Goal: Task Accomplishment & Management: Use online tool/utility

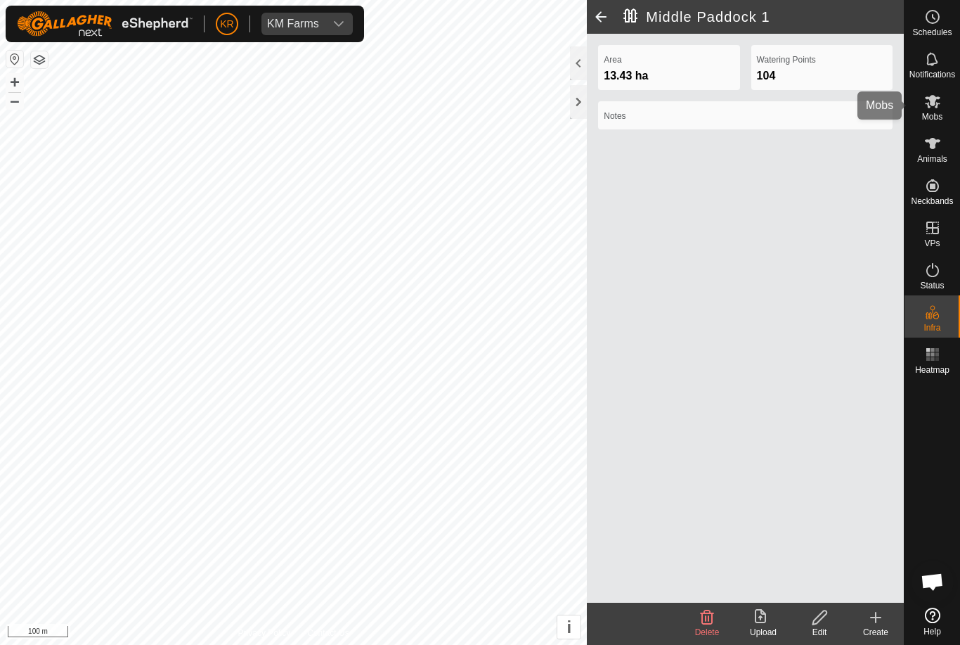
click at [933, 106] on icon at bounding box center [932, 101] width 17 height 17
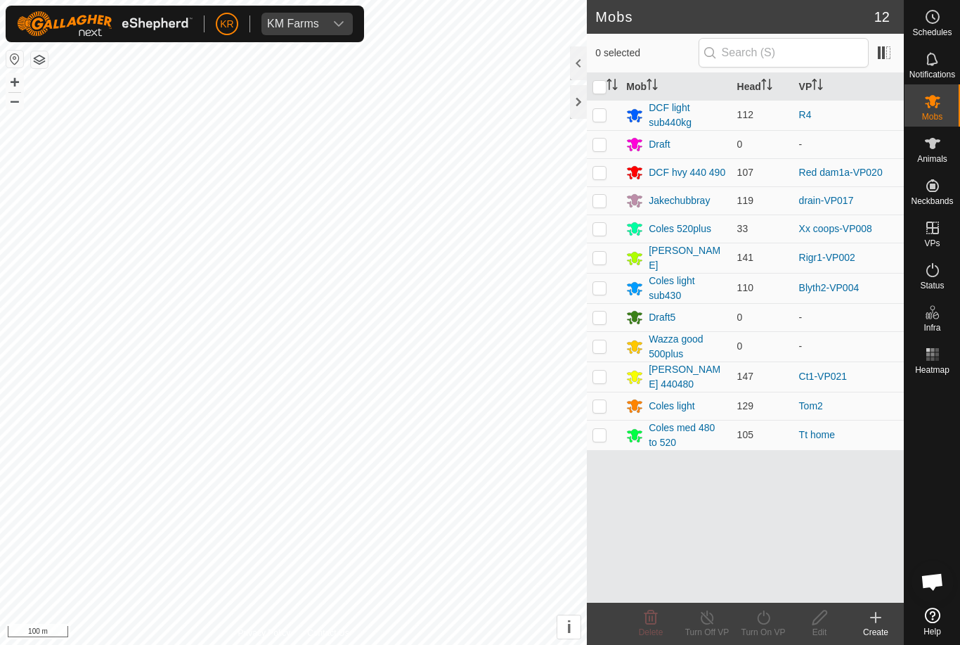
click at [604, 112] on p-checkbox at bounding box center [599, 114] width 14 height 11
checkbox input "true"
click at [768, 620] on icon at bounding box center [764, 617] width 18 height 17
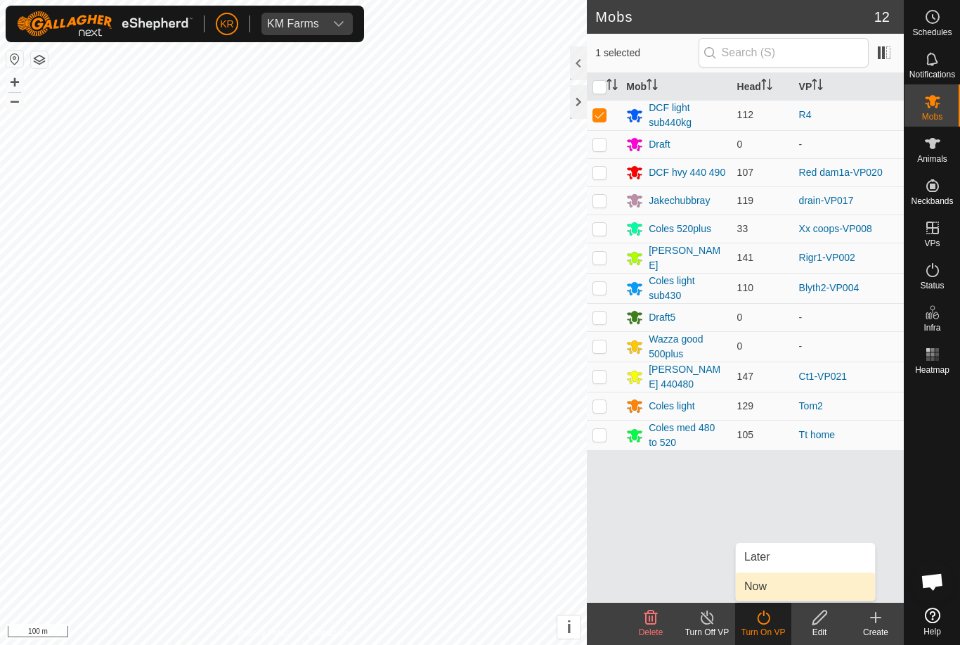
click at [777, 583] on link "Now" at bounding box center [805, 586] width 139 height 28
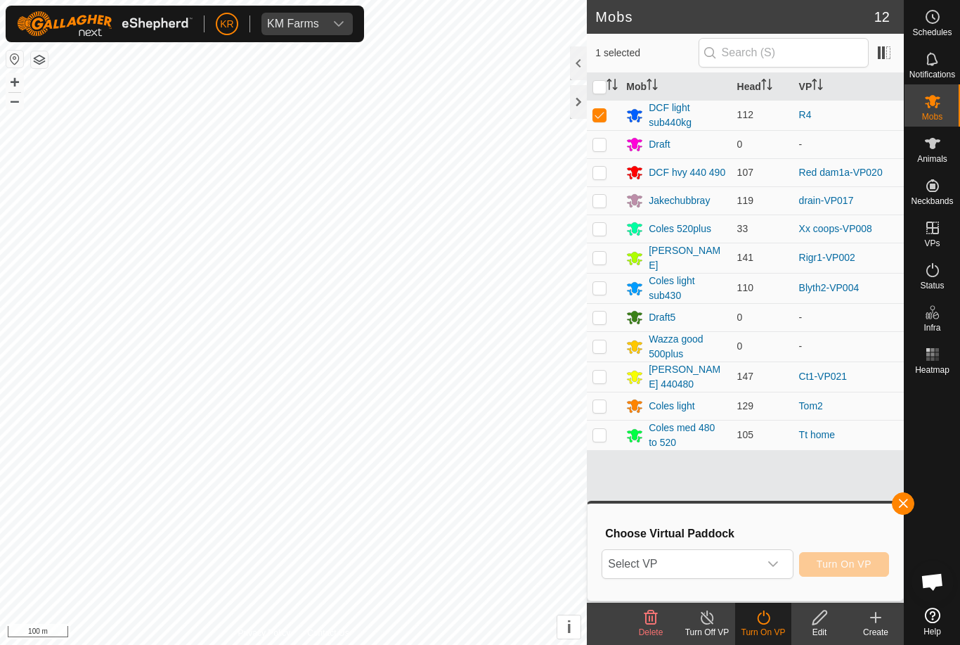
click at [740, 558] on span "Select VP" at bounding box center [680, 564] width 156 height 28
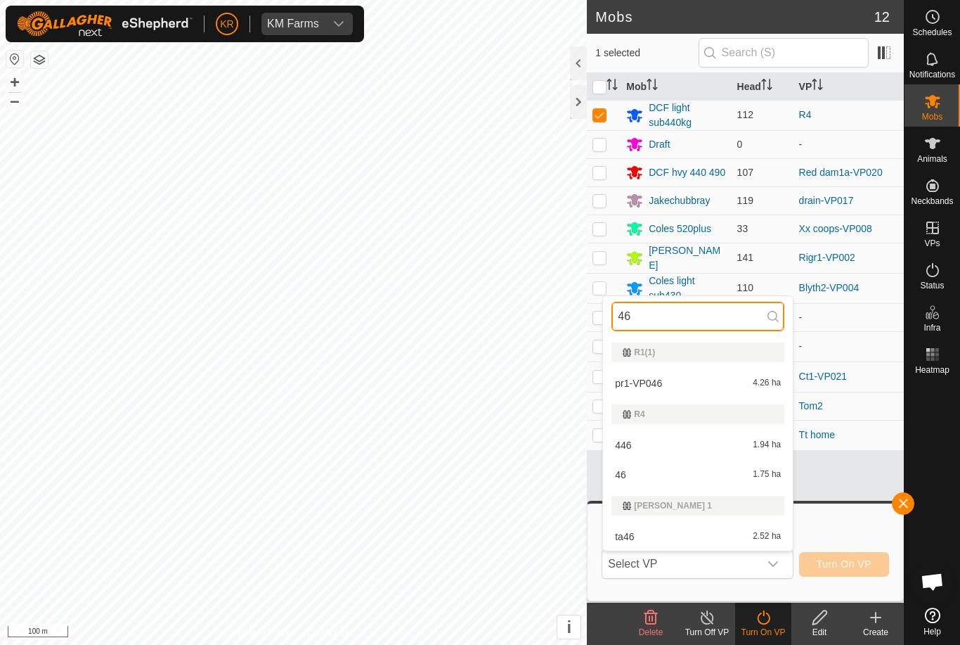
type input "46"
click at [694, 472] on div "46 1.75 ha" at bounding box center [697, 474] width 173 height 17
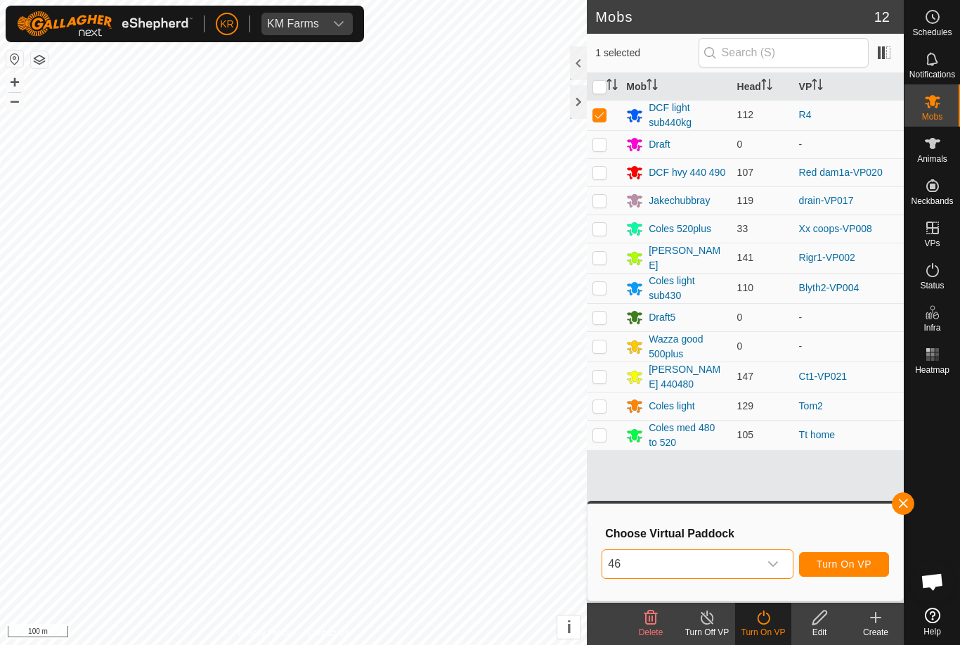
click at [687, 562] on span "46" at bounding box center [680, 564] width 156 height 28
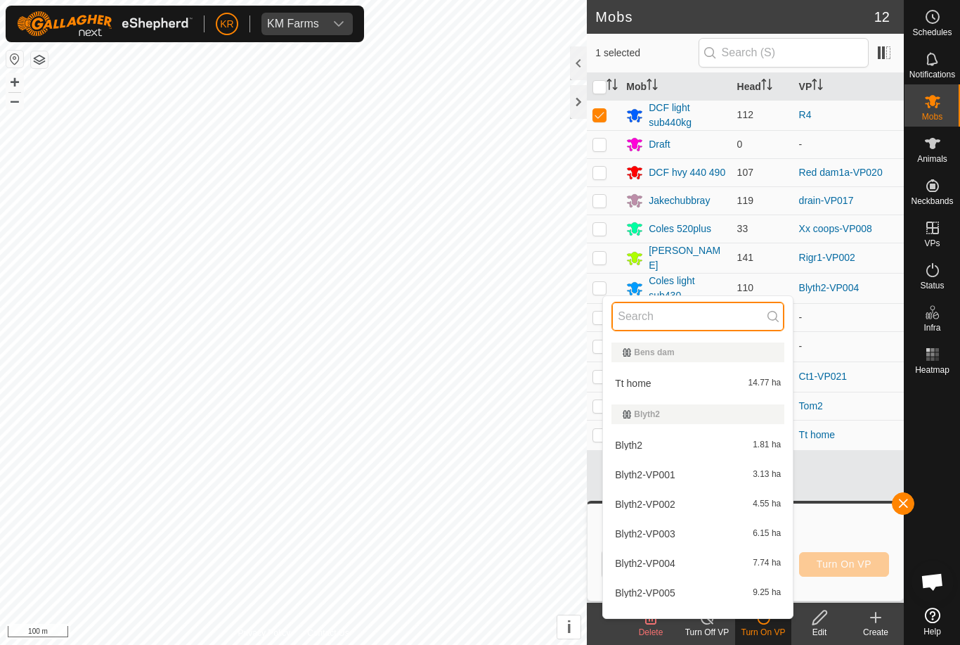
click at [664, 320] on input "text" at bounding box center [697, 317] width 173 height 30
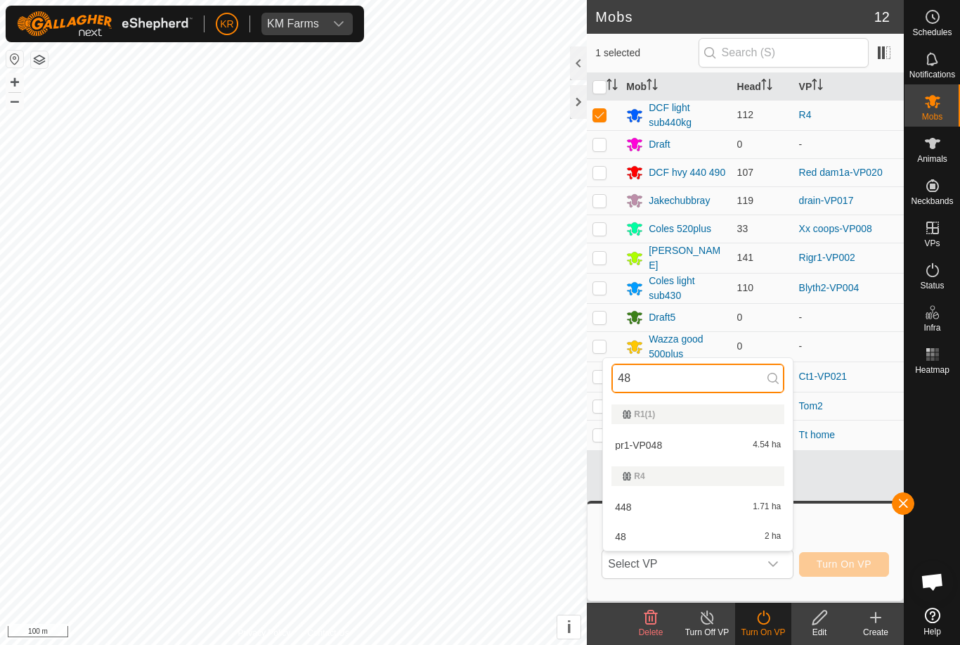
type input "48"
click at [692, 533] on div "48 2 ha" at bounding box center [697, 536] width 173 height 17
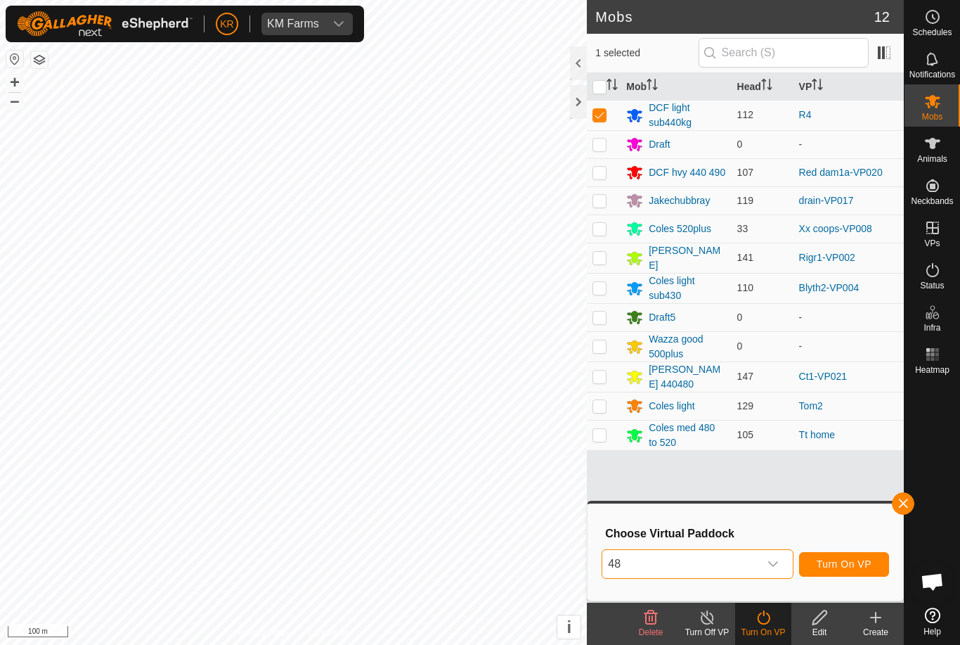
click at [768, 563] on icon "dropdown trigger" at bounding box center [773, 563] width 11 height 11
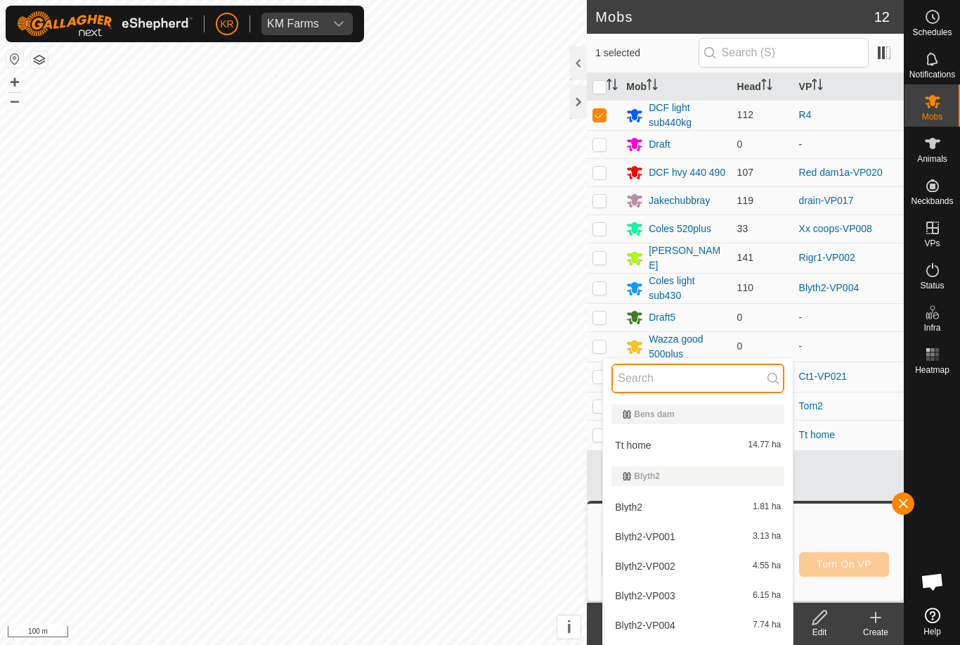
click at [667, 377] on input "text" at bounding box center [697, 378] width 173 height 30
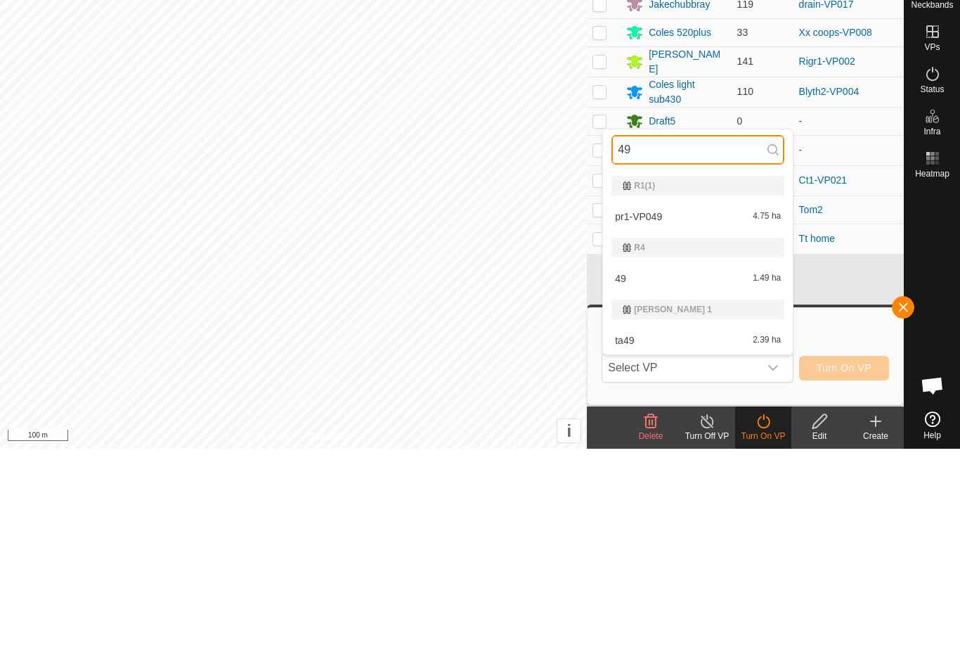
type input "49"
click at [687, 466] on div "49 1.49 ha" at bounding box center [697, 474] width 173 height 17
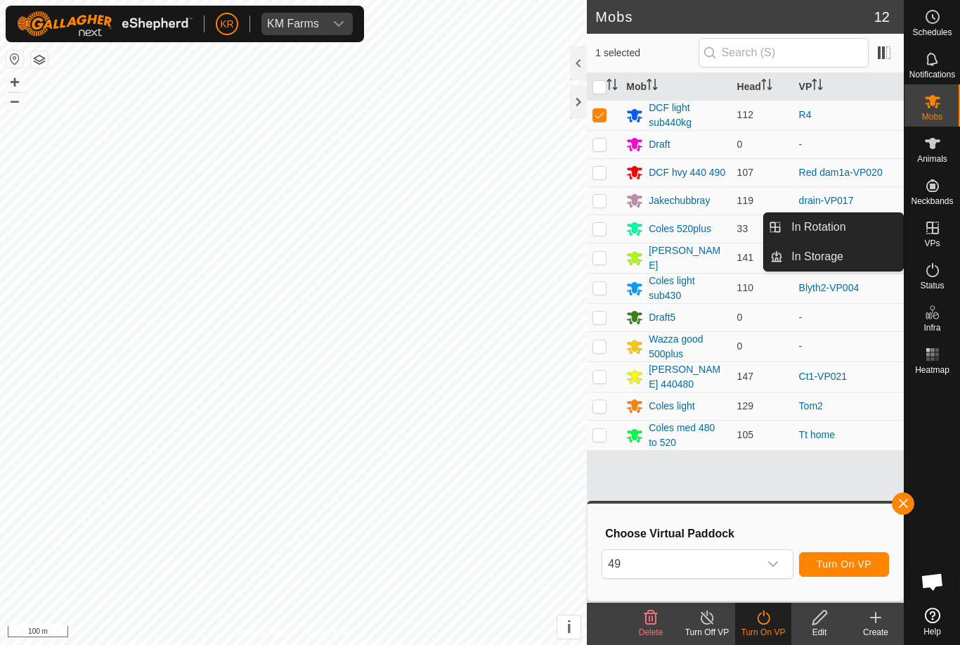
click at [867, 231] on link "In Rotation" at bounding box center [843, 227] width 120 height 28
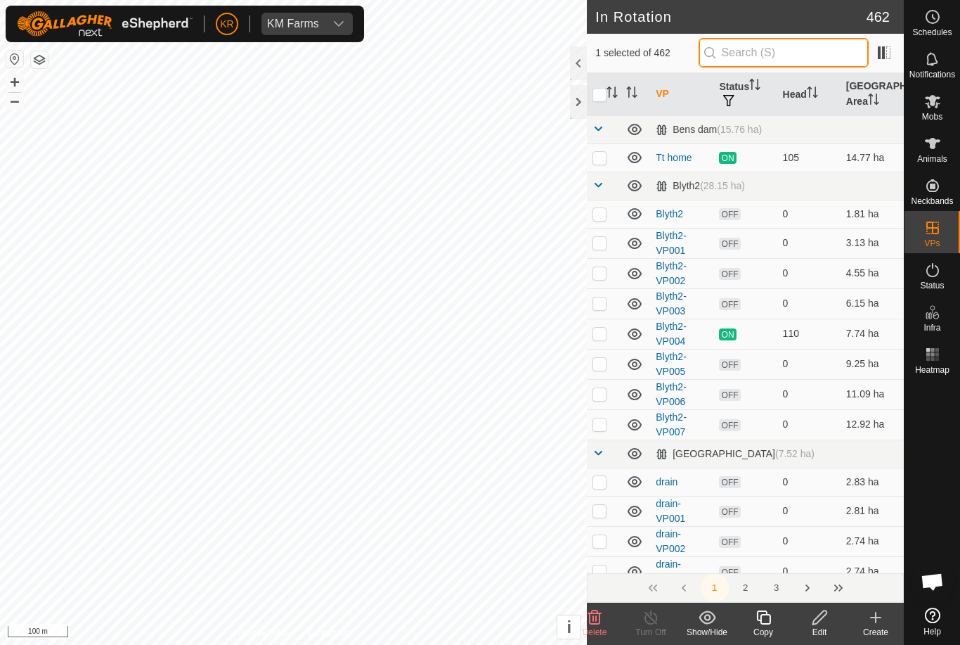
click at [781, 43] on input "text" at bounding box center [784, 53] width 170 height 30
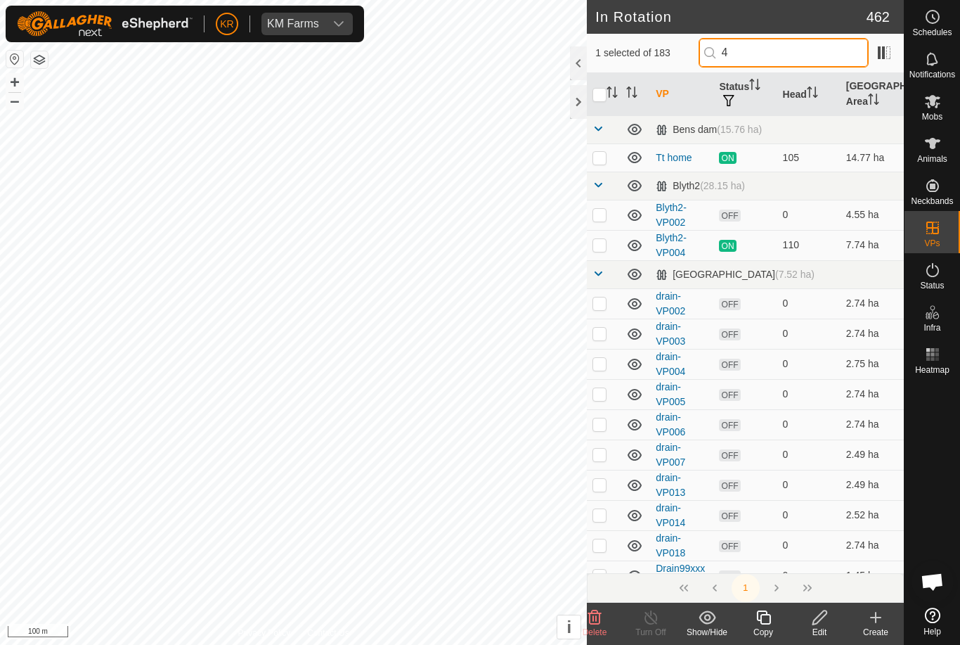
type input "49"
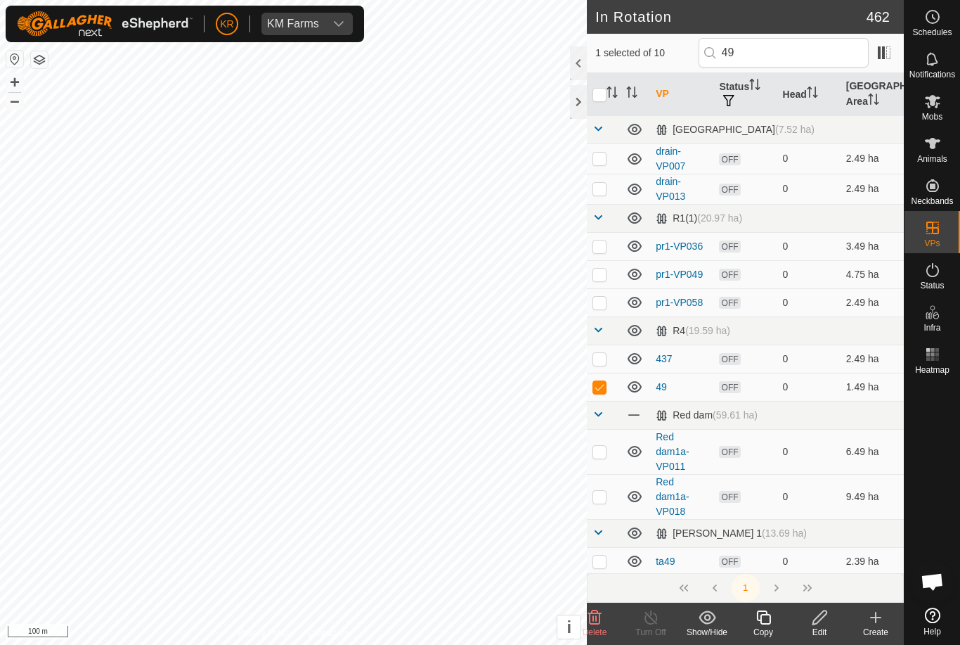
click at [829, 619] on edit-svg-icon at bounding box center [819, 617] width 56 height 17
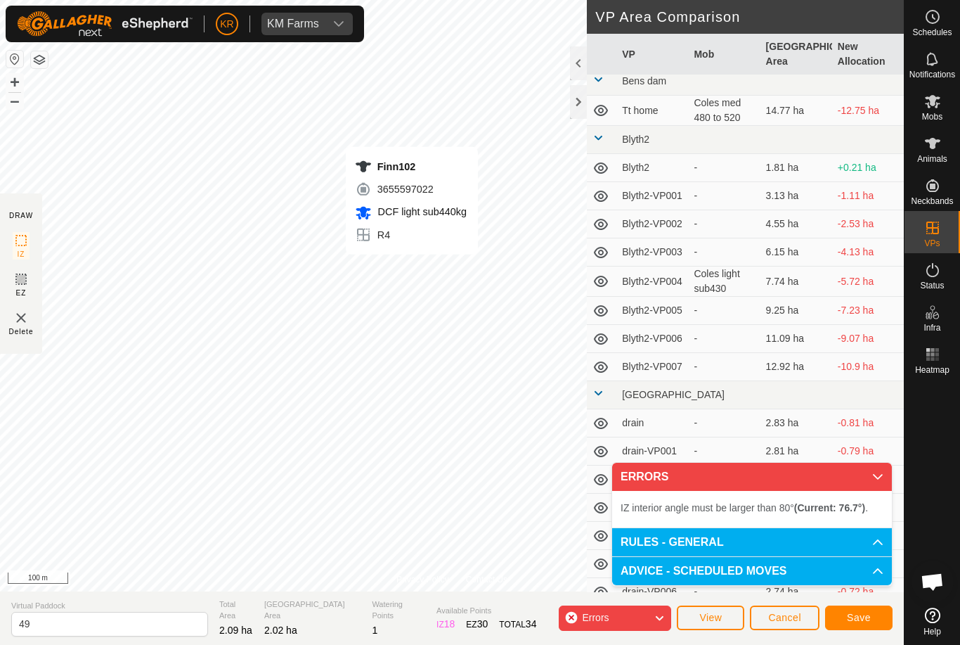
scroll to position [4, 0]
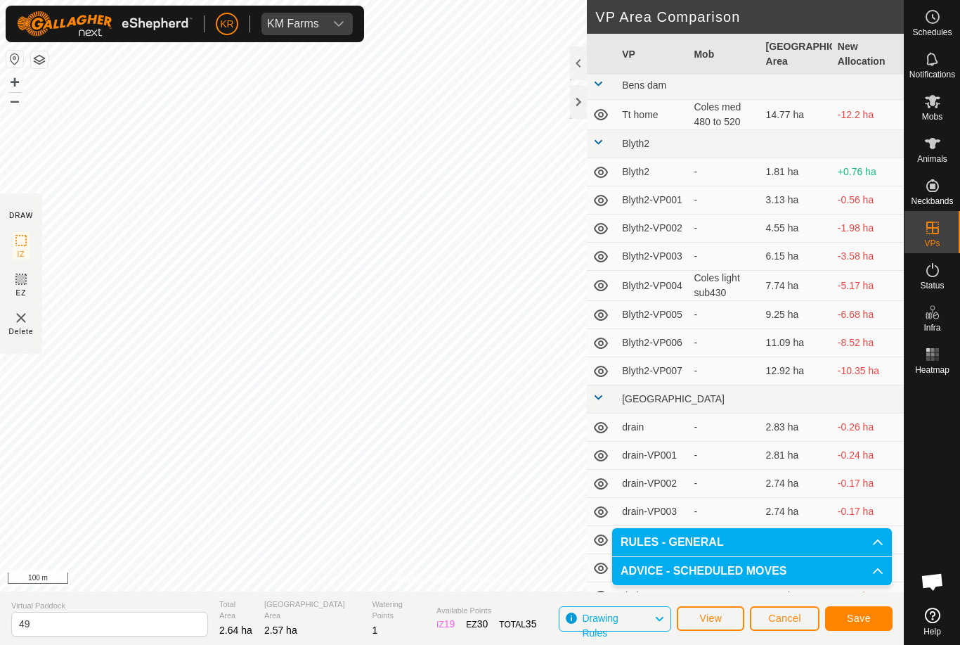
click at [851, 616] on span "Save" at bounding box center [859, 617] width 24 height 11
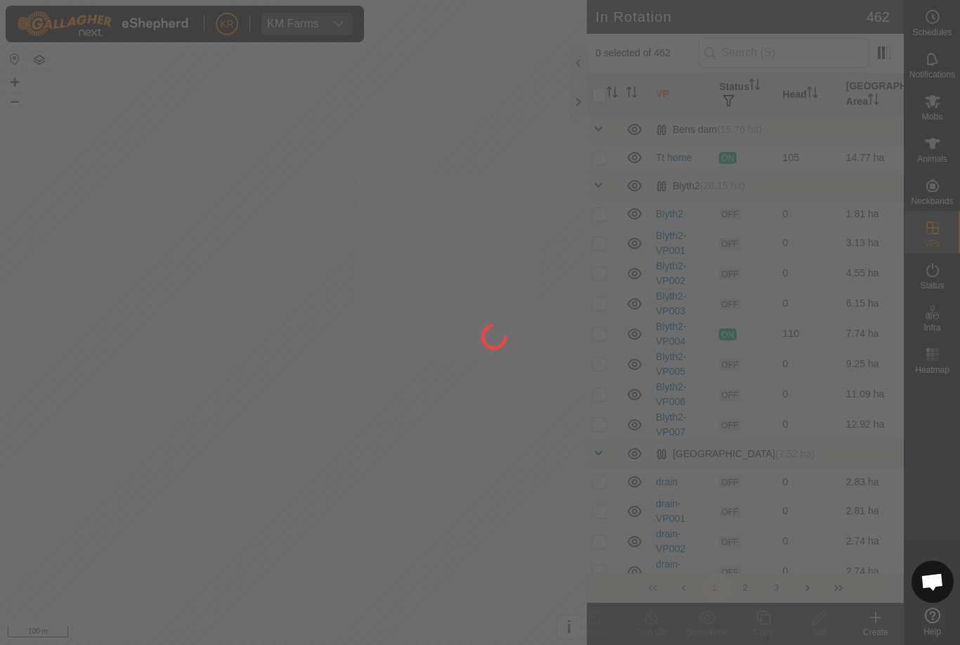
click at [938, 107] on div at bounding box center [480, 322] width 960 height 645
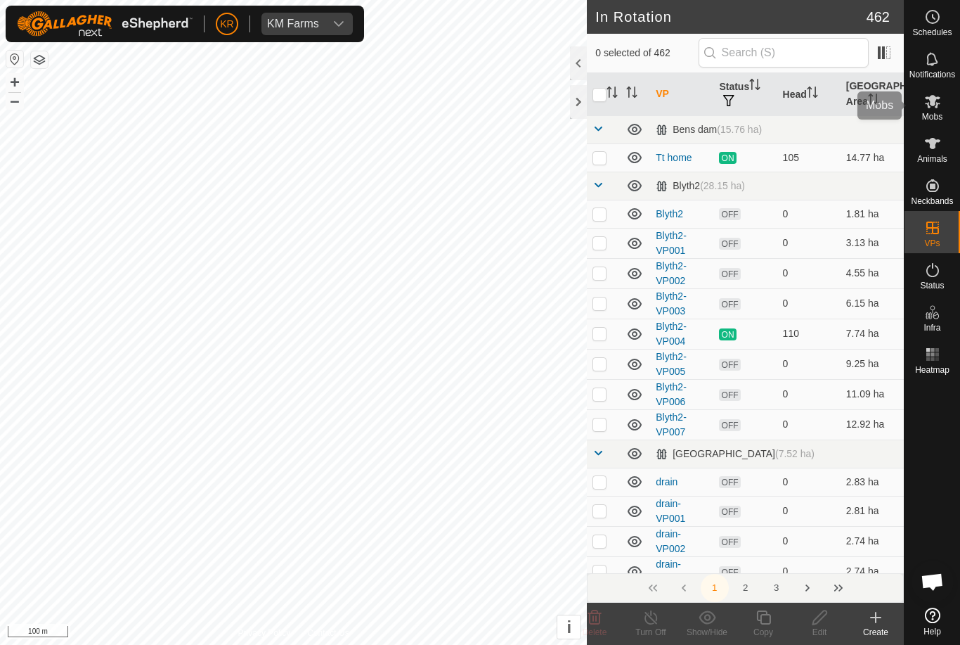
click at [944, 103] on es-mob-svg-icon at bounding box center [932, 101] width 25 height 22
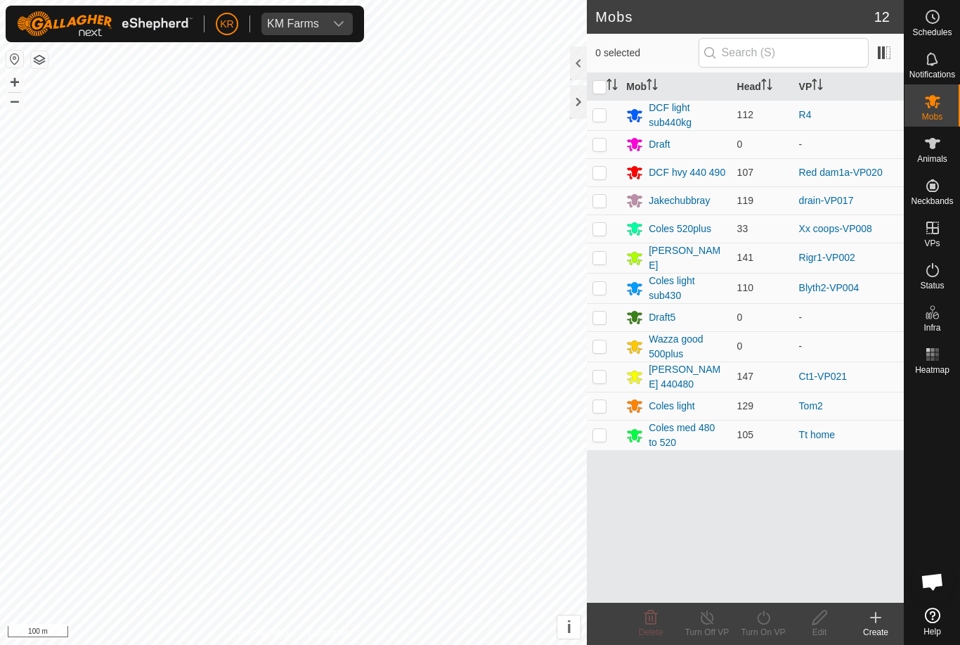
click at [604, 118] on p-checkbox at bounding box center [599, 114] width 14 height 11
checkbox input "true"
click at [769, 619] on icon at bounding box center [763, 617] width 13 height 14
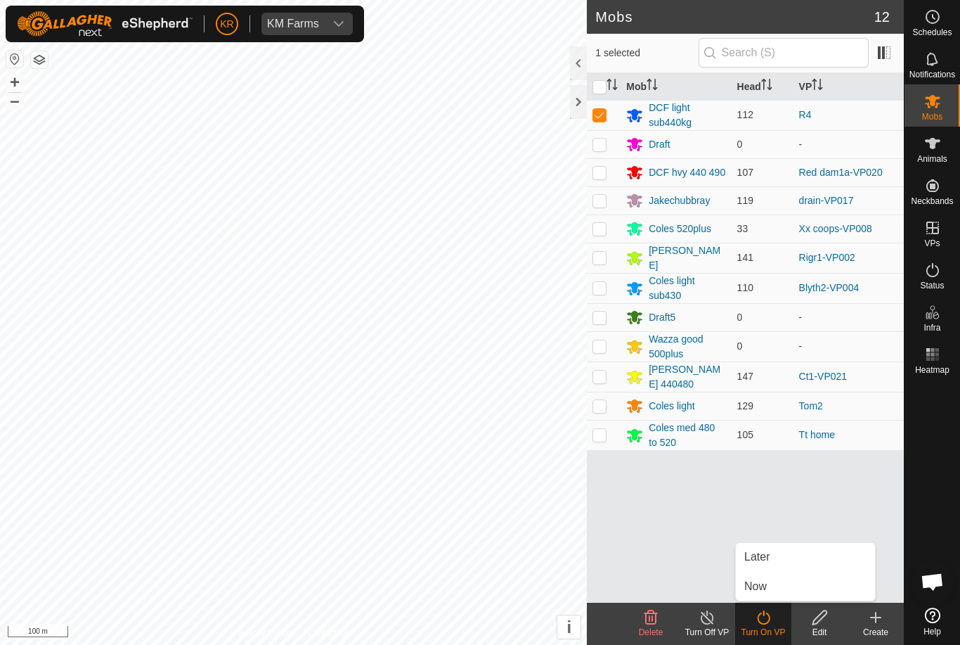
click at [776, 585] on link "Now" at bounding box center [805, 586] width 139 height 28
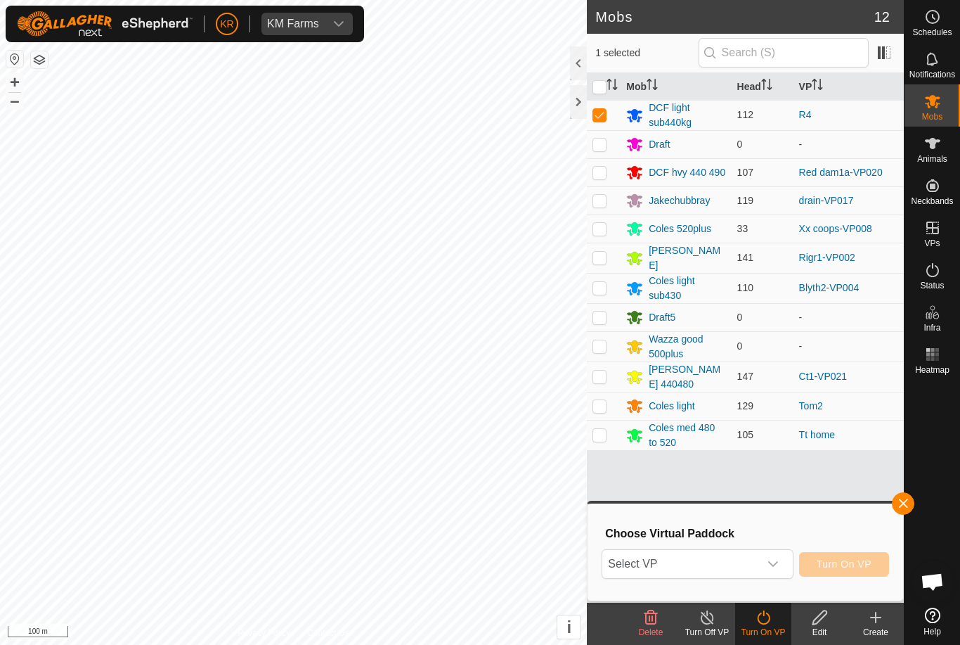
click at [732, 561] on span "Select VP" at bounding box center [680, 564] width 156 height 28
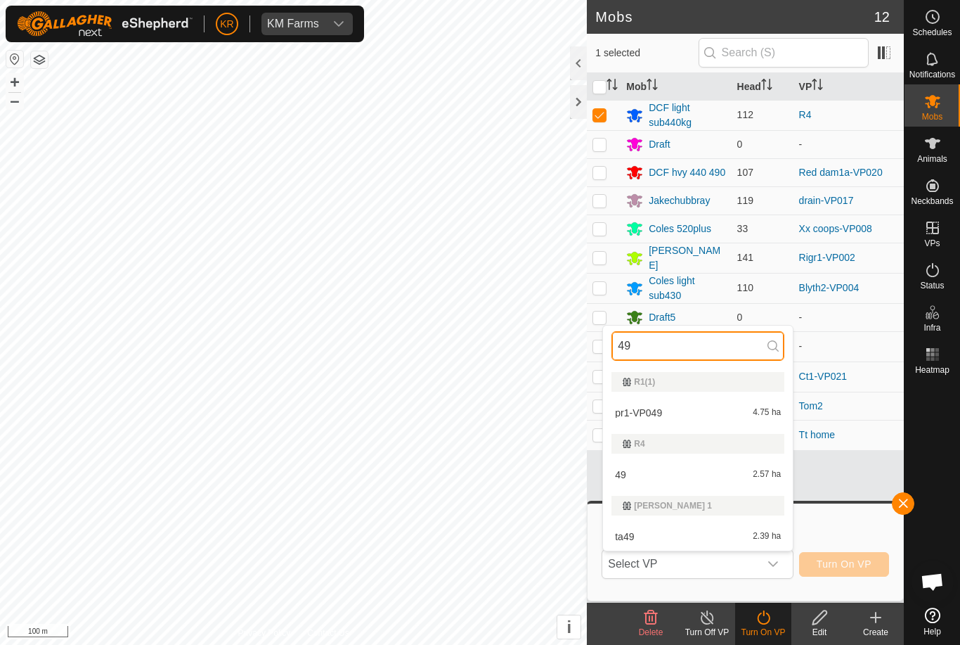
type input "49"
click at [720, 479] on div "49 2.57 ha" at bounding box center [697, 474] width 173 height 17
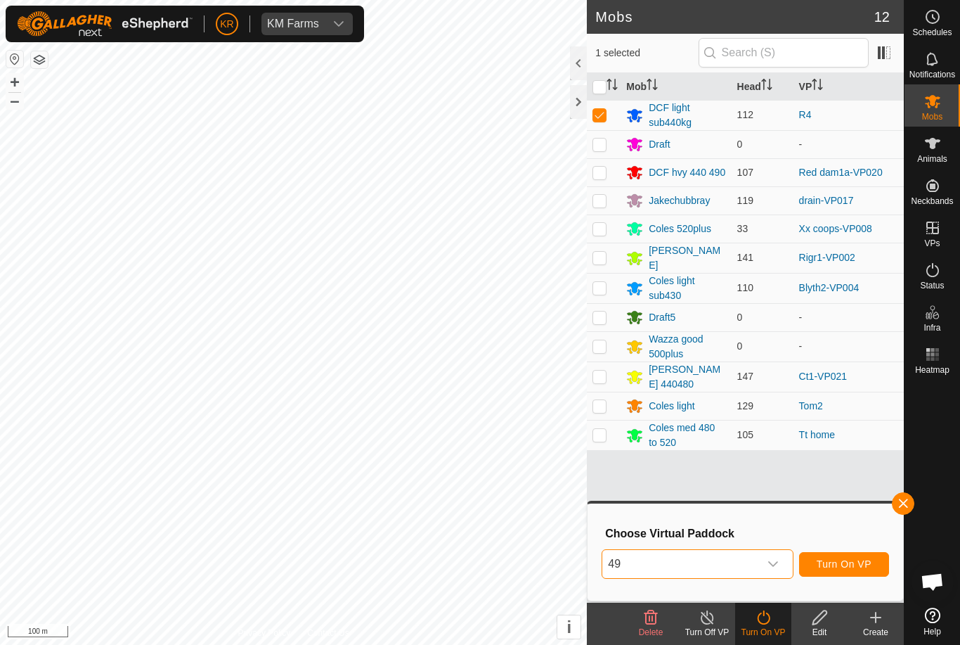
click at [840, 562] on span "Turn On VP" at bounding box center [844, 563] width 55 height 11
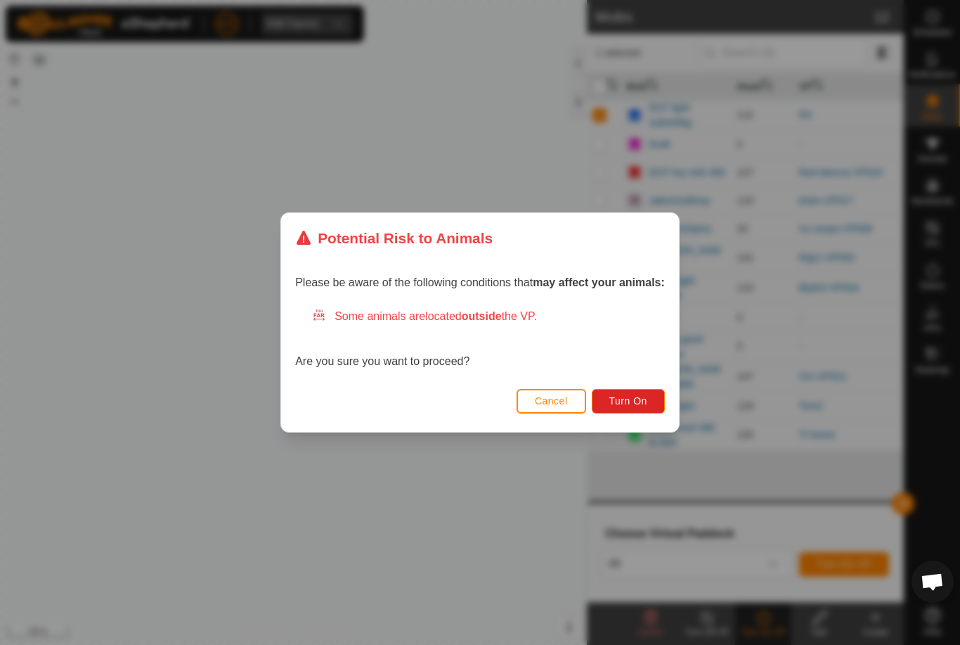
click at [650, 405] on button "Turn On" at bounding box center [628, 401] width 73 height 25
